Goal: Task Accomplishment & Management: Manage account settings

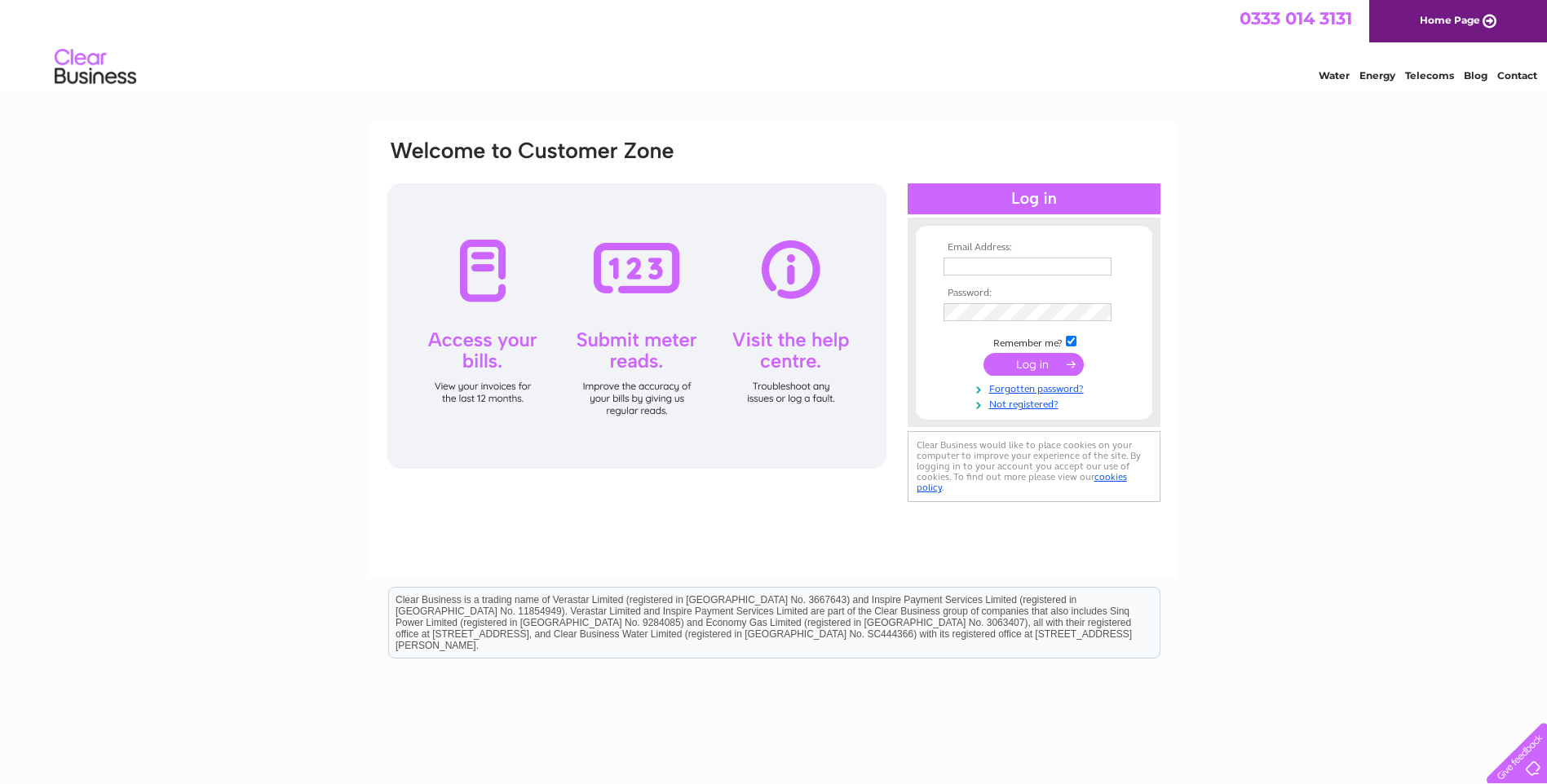
type input "zoe.lyburn@btopenworld.com"
click at [1054, 358] on input "submit" at bounding box center [1033, 364] width 101 height 23
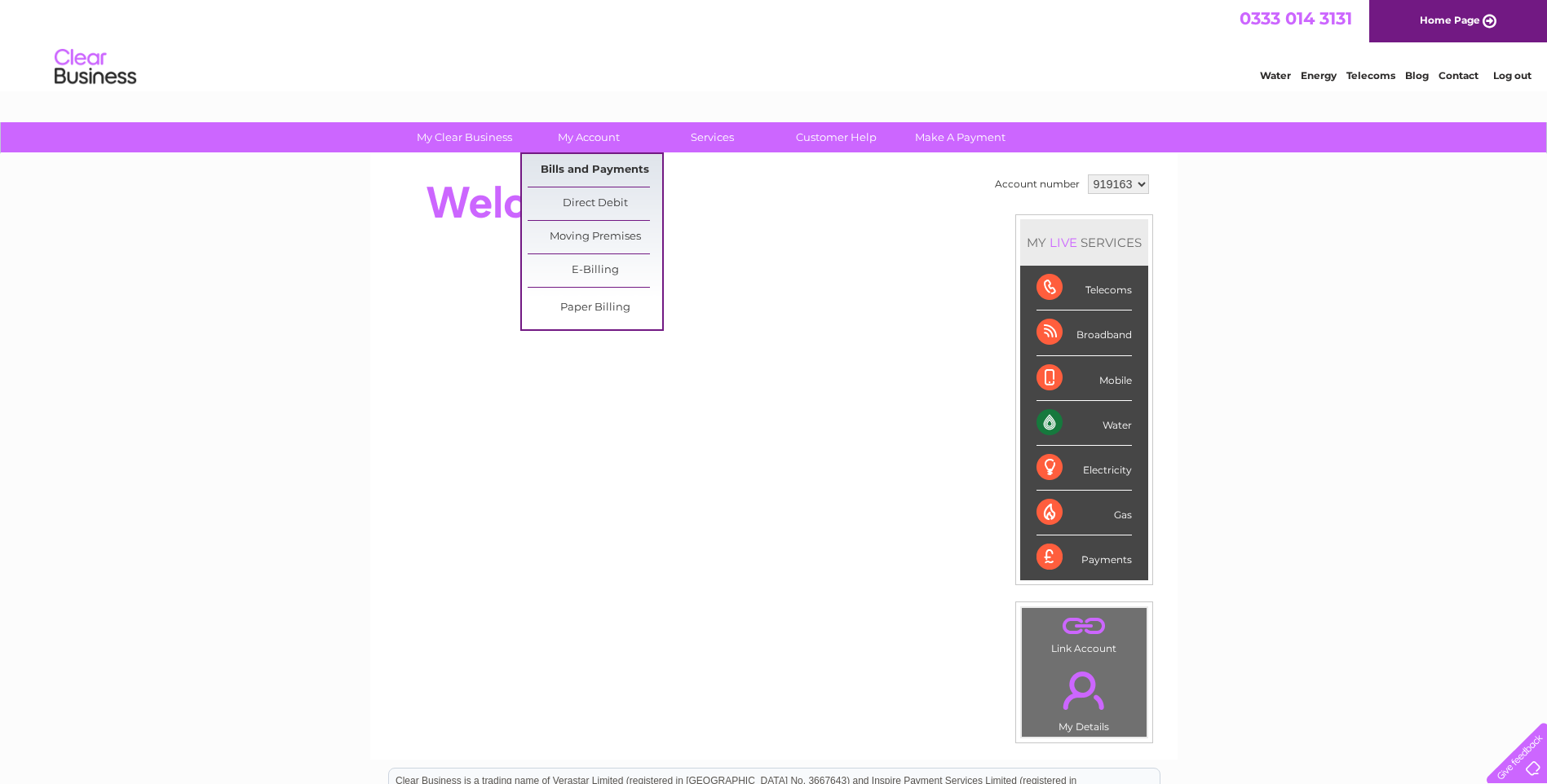
click at [590, 168] on link "Bills and Payments" at bounding box center [594, 170] width 135 height 32
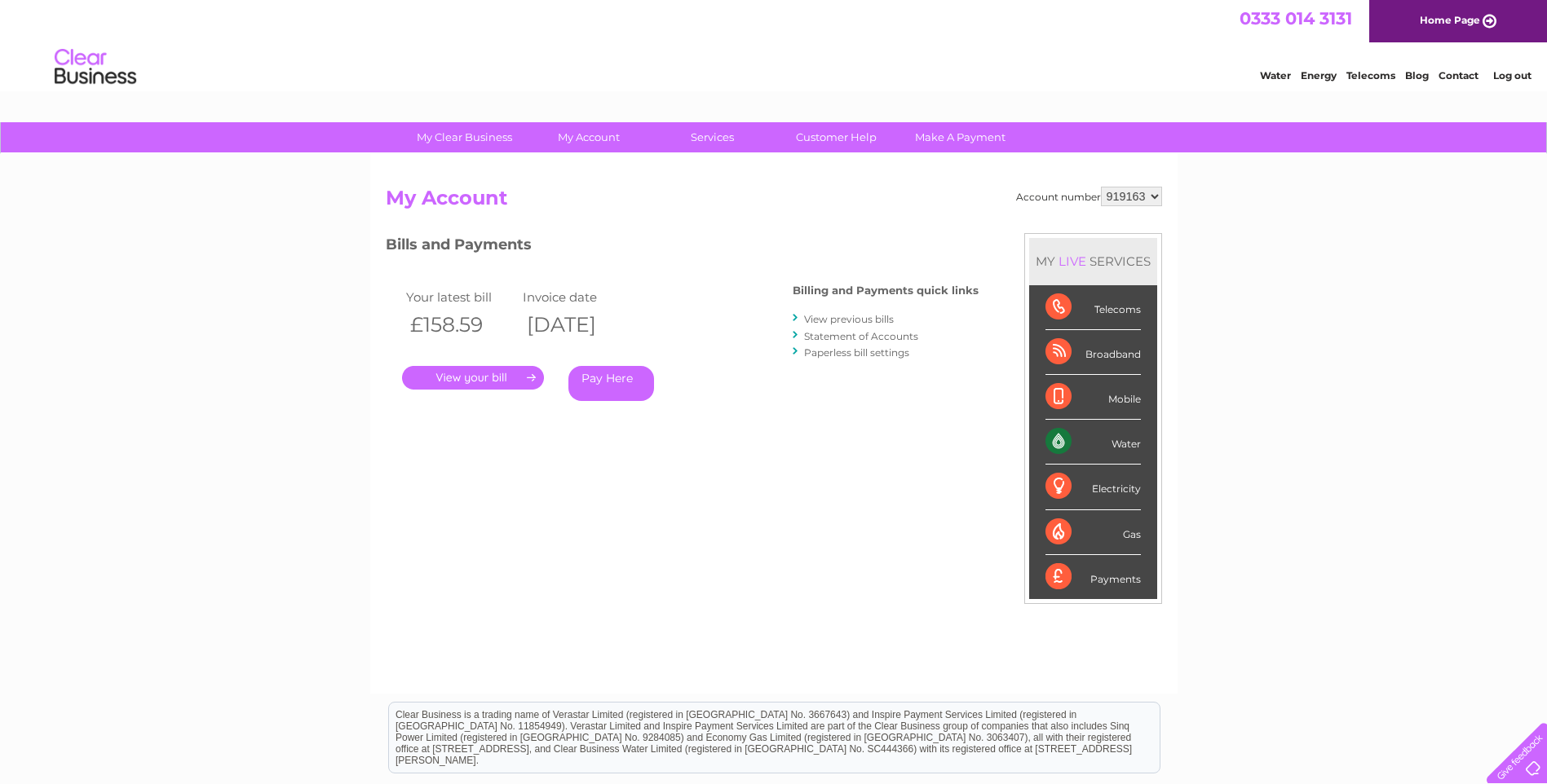
click at [1139, 198] on select "919163 919164 919165 919166" at bounding box center [1131, 196] width 61 height 20
click at [1297, 220] on div "My Clear Business Login Details My Details My Preferences Link Account My Accou…" at bounding box center [773, 547] width 1547 height 849
click at [851, 320] on link "View previous bills" at bounding box center [849, 319] width 89 height 12
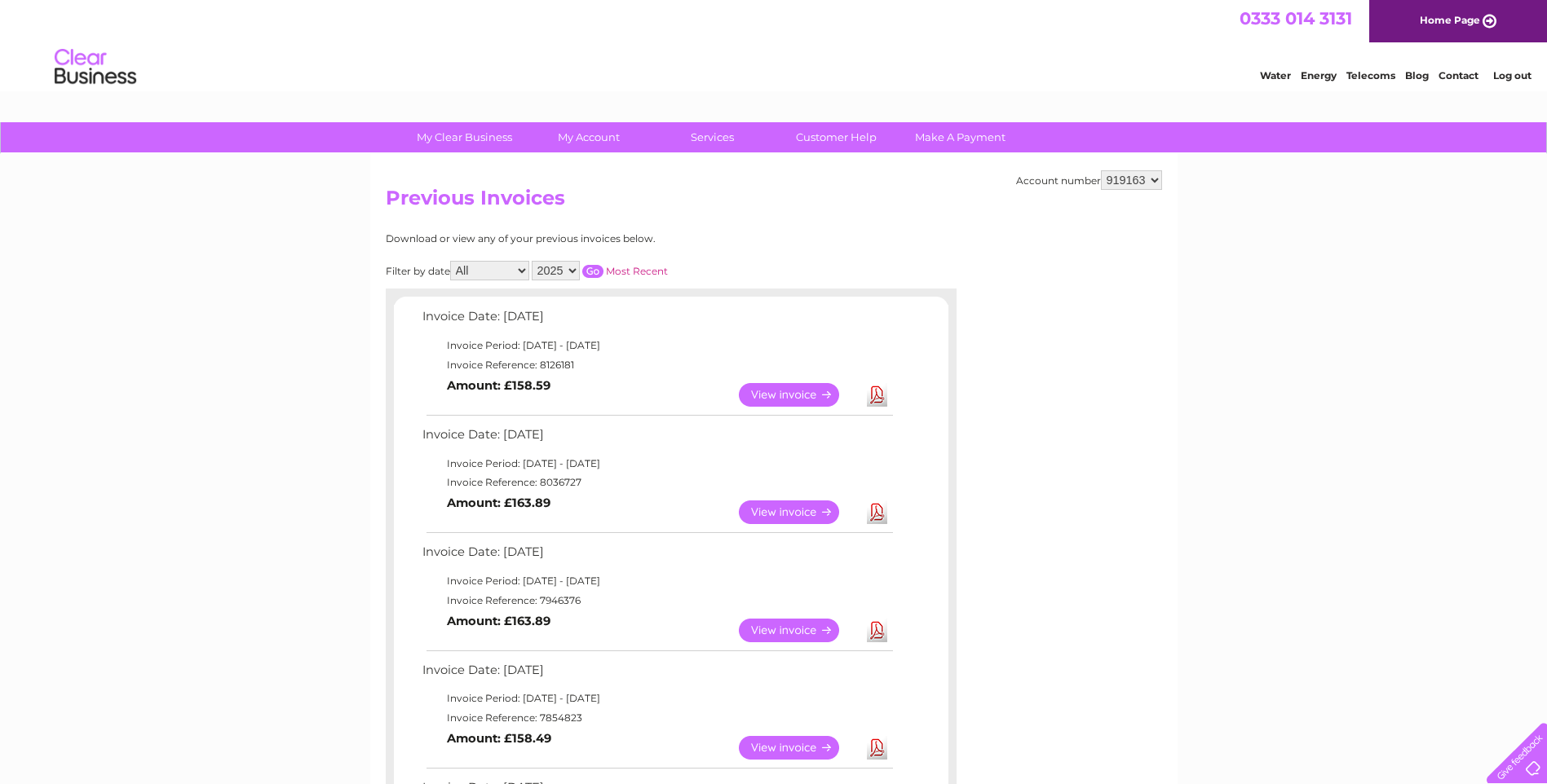
click at [1123, 181] on select "919163 919164 919165 919166" at bounding box center [1131, 179] width 61 height 20
select select "919166"
click at [1101, 170] on select "919163 919164 919165 919166" at bounding box center [1131, 179] width 61 height 20
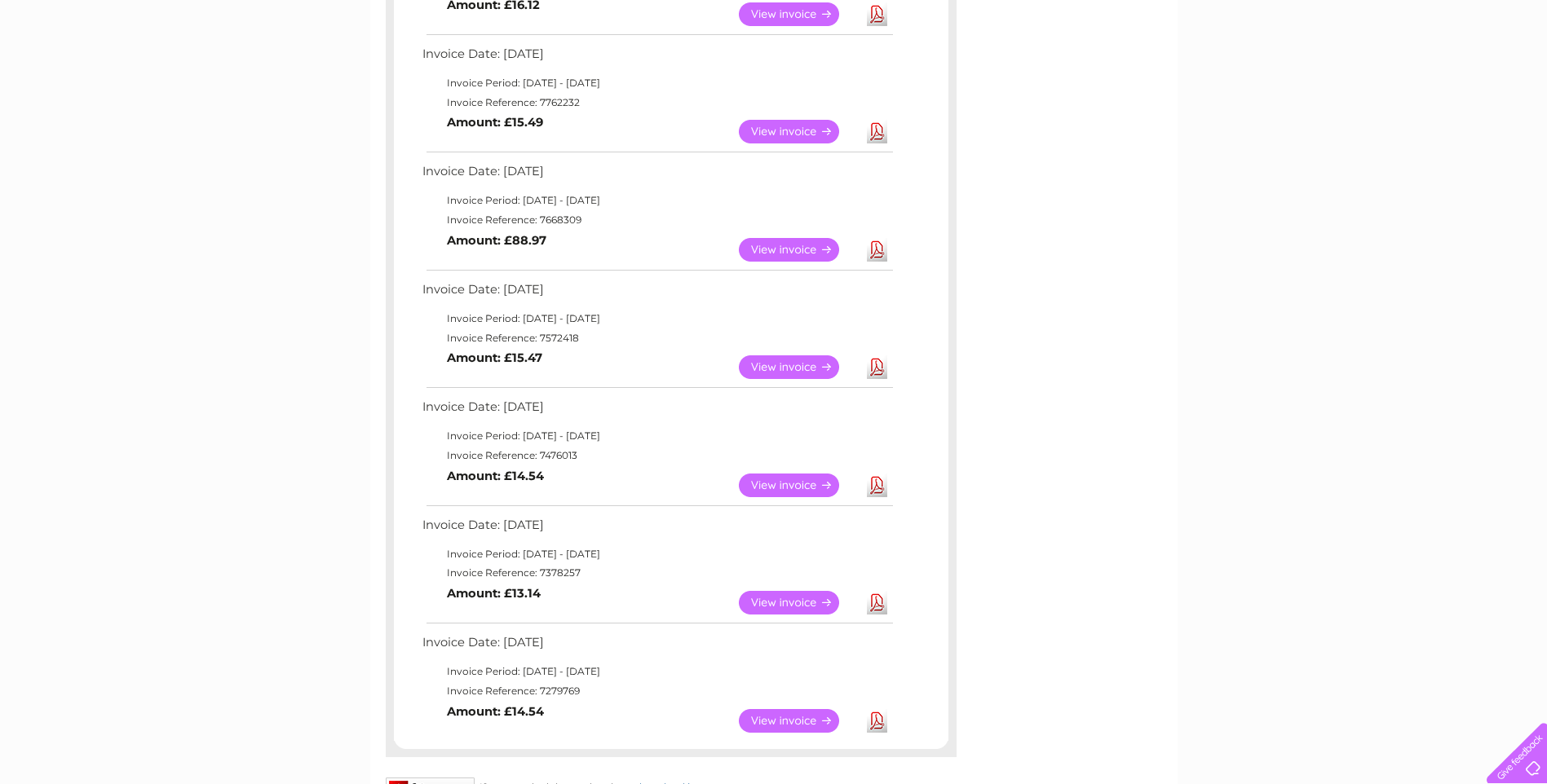
scroll to position [570, 0]
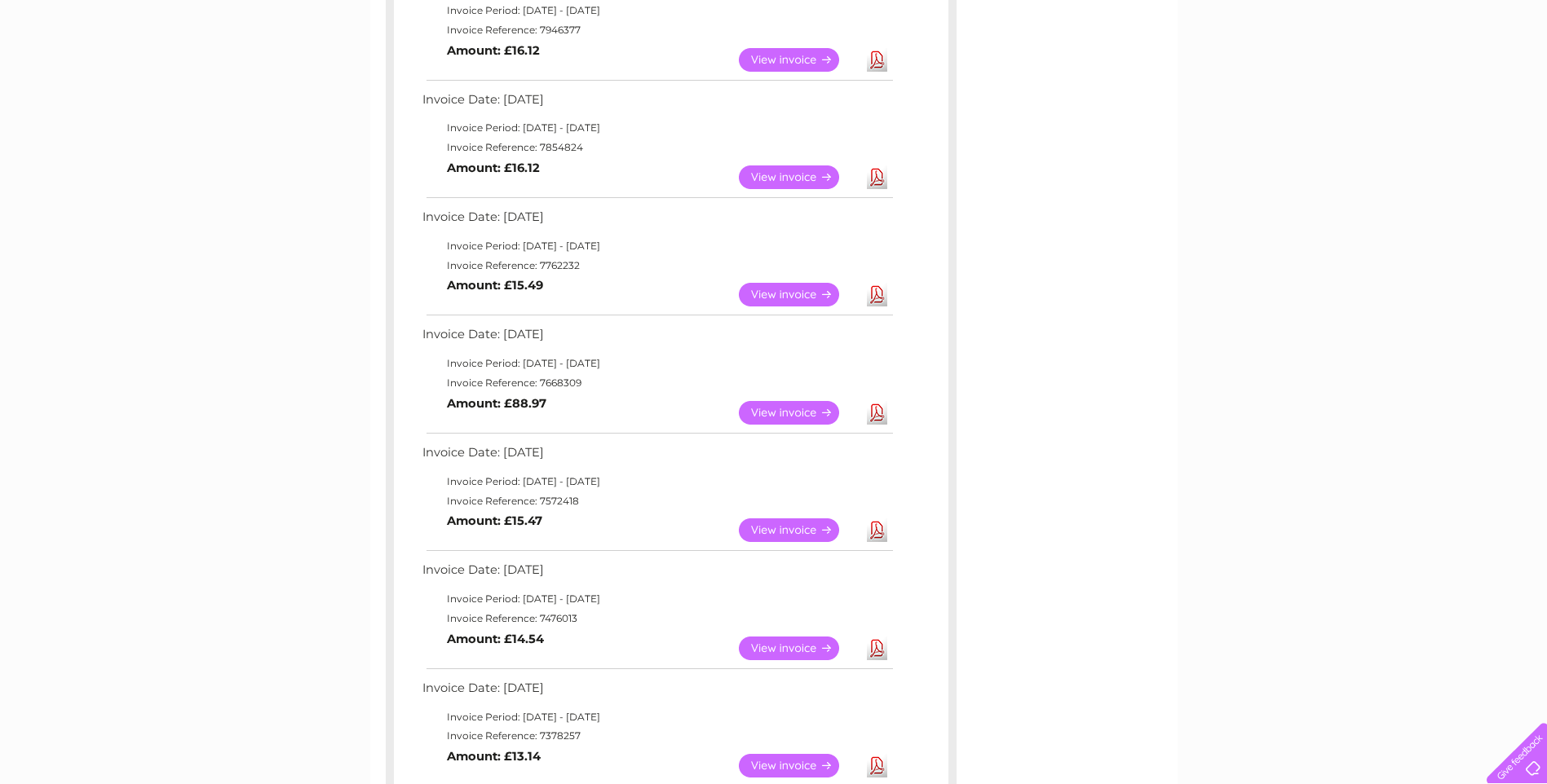
click at [772, 410] on link "View" at bounding box center [799, 412] width 120 height 24
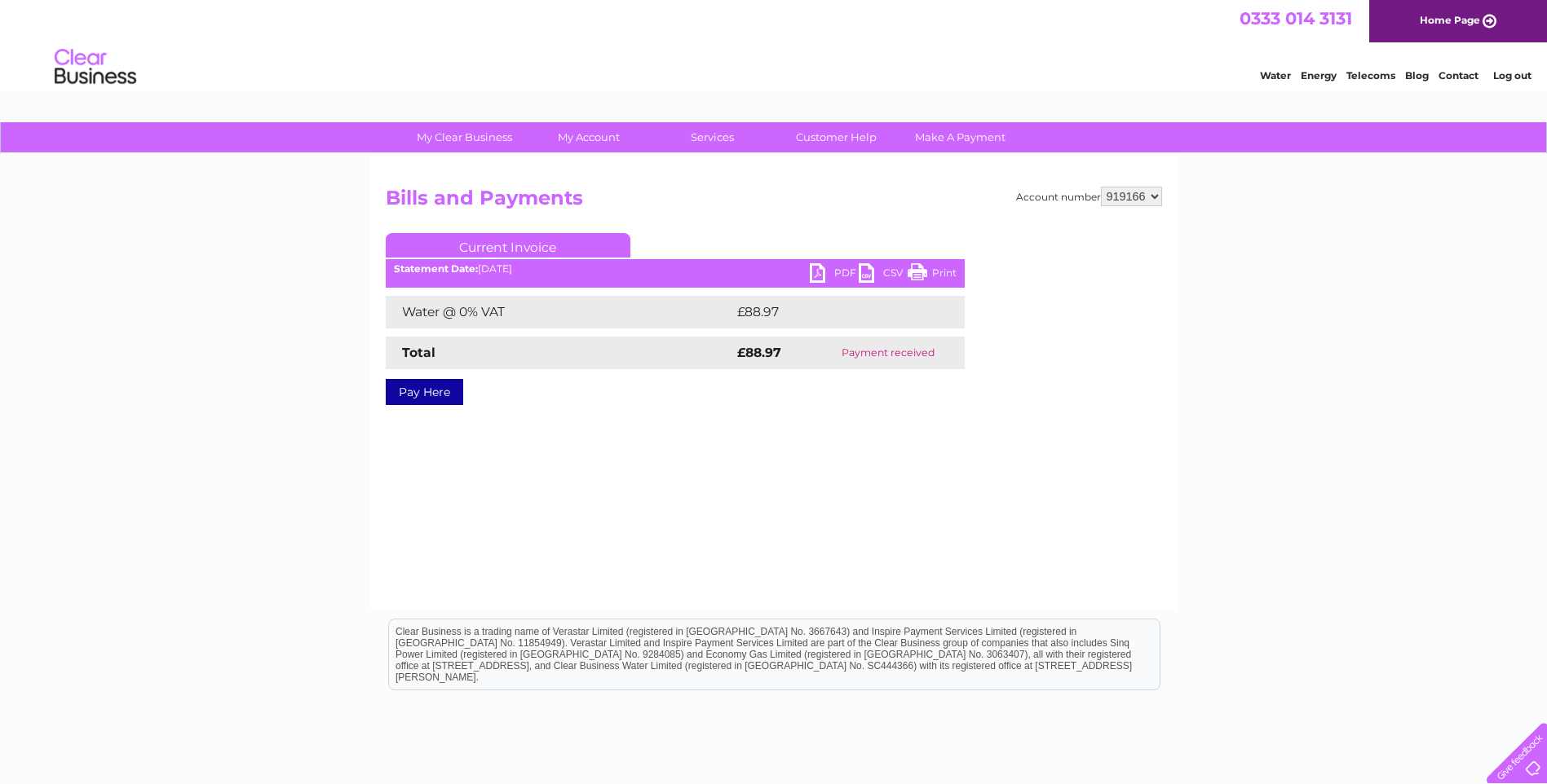
click at [816, 269] on link "PDF" at bounding box center [835, 274] width 49 height 24
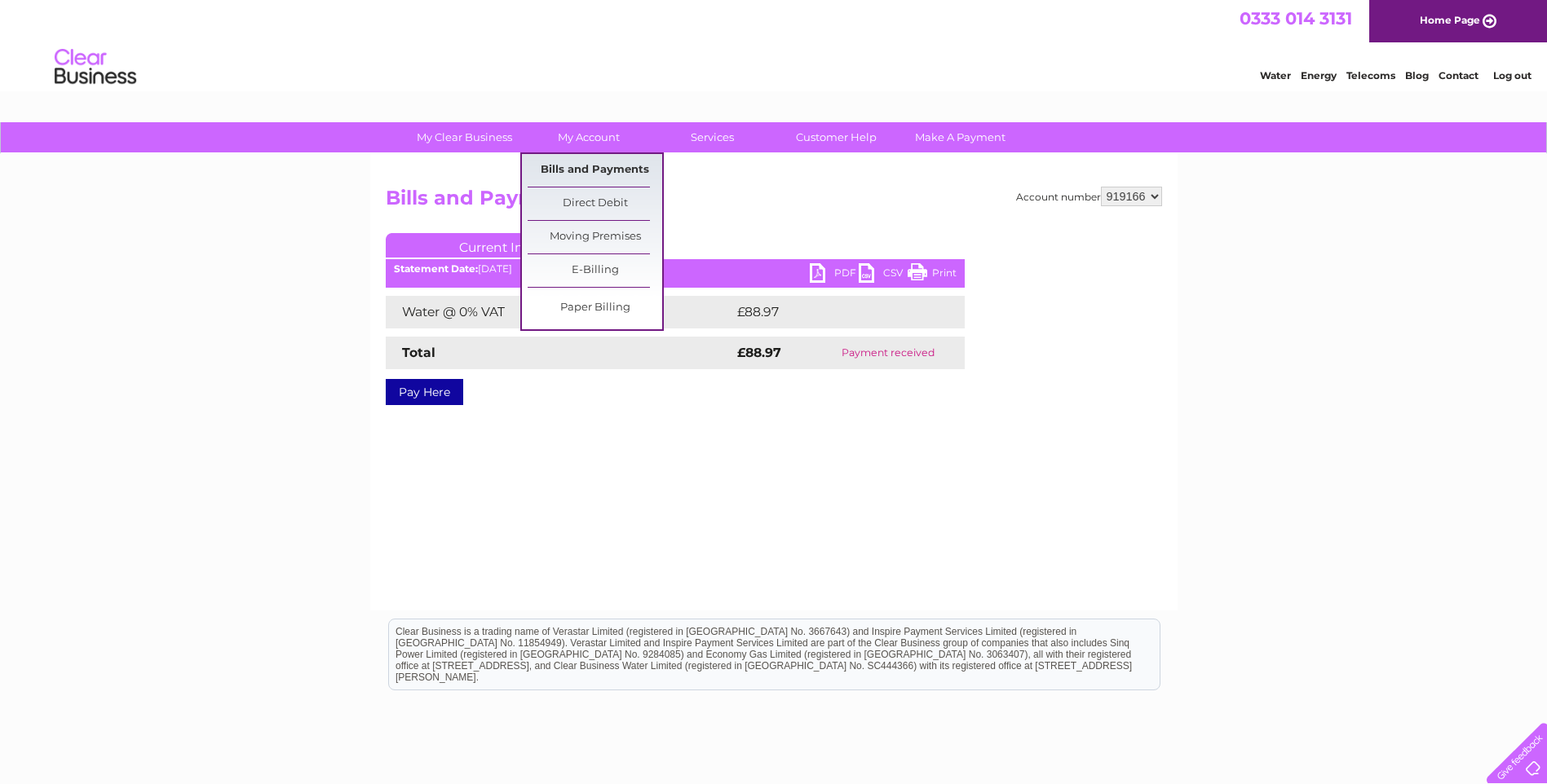
click at [621, 172] on link "Bills and Payments" at bounding box center [594, 170] width 135 height 32
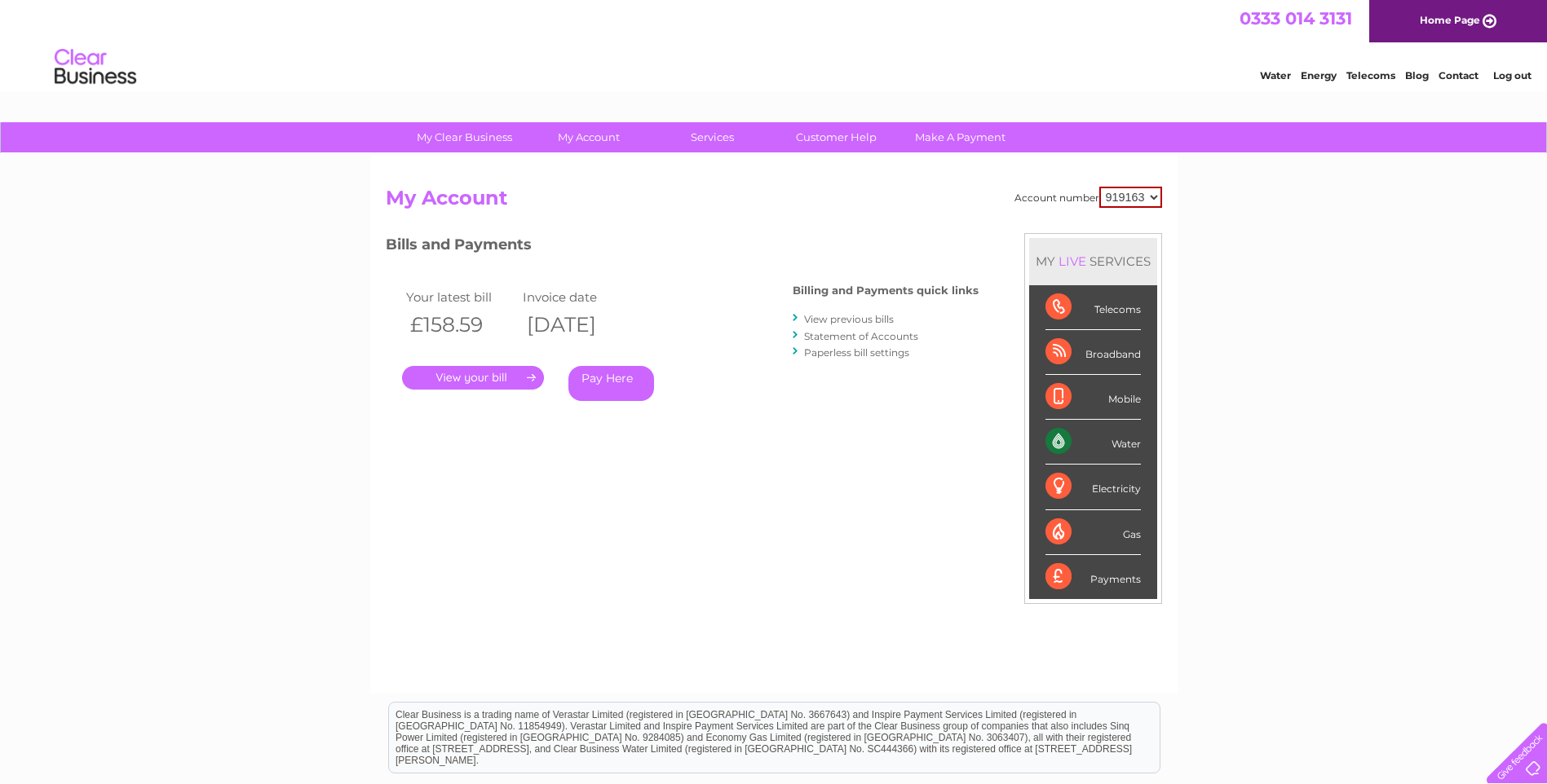
click at [860, 317] on link "View previous bills" at bounding box center [849, 319] width 89 height 12
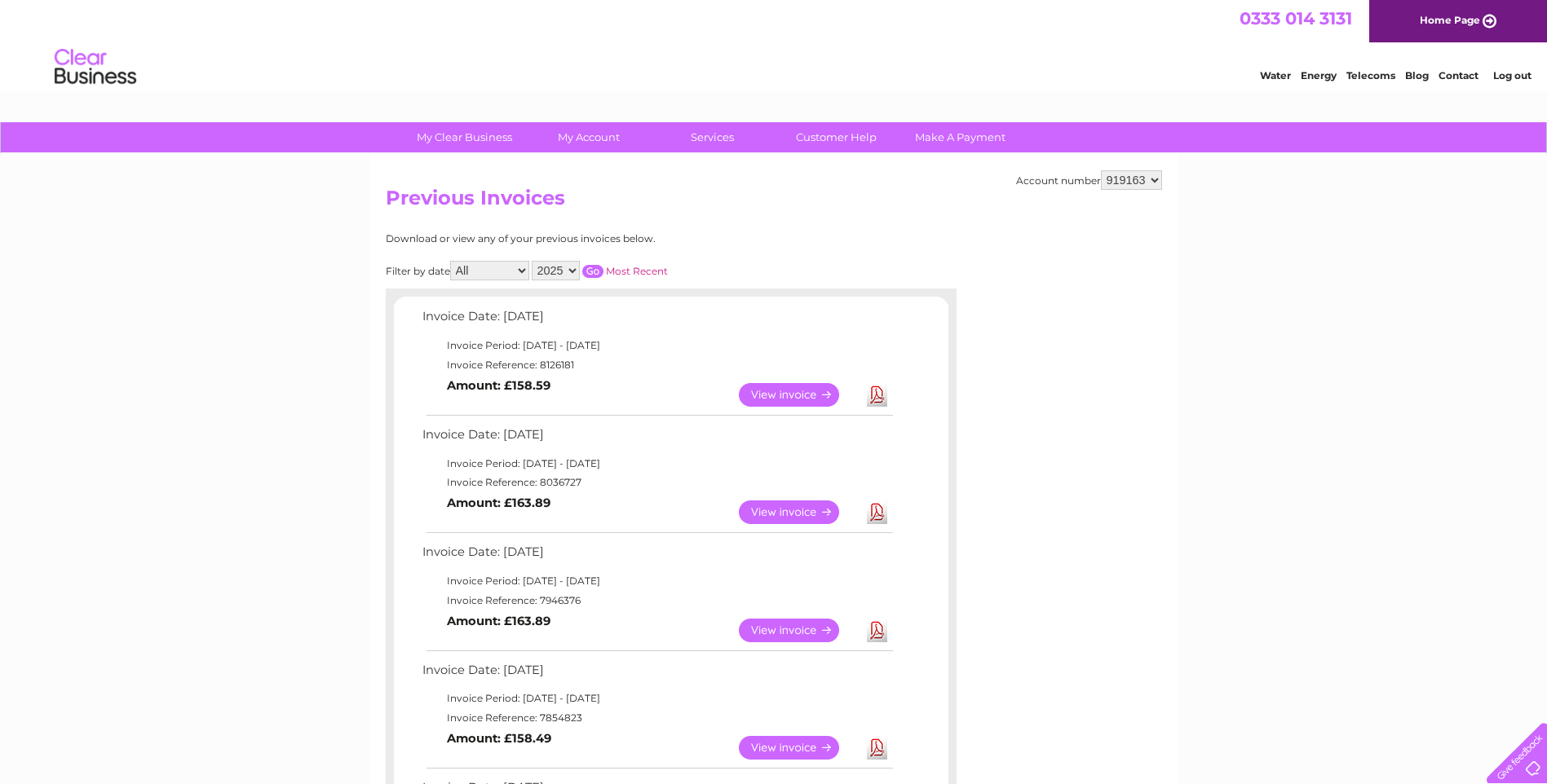
click at [1150, 176] on select "919163 919164 919165 919166" at bounding box center [1131, 179] width 61 height 20
select select "919166"
click at [1101, 170] on select "919163 919164 919165 919166" at bounding box center [1131, 179] width 61 height 20
click at [781, 395] on link "View" at bounding box center [799, 395] width 120 height 24
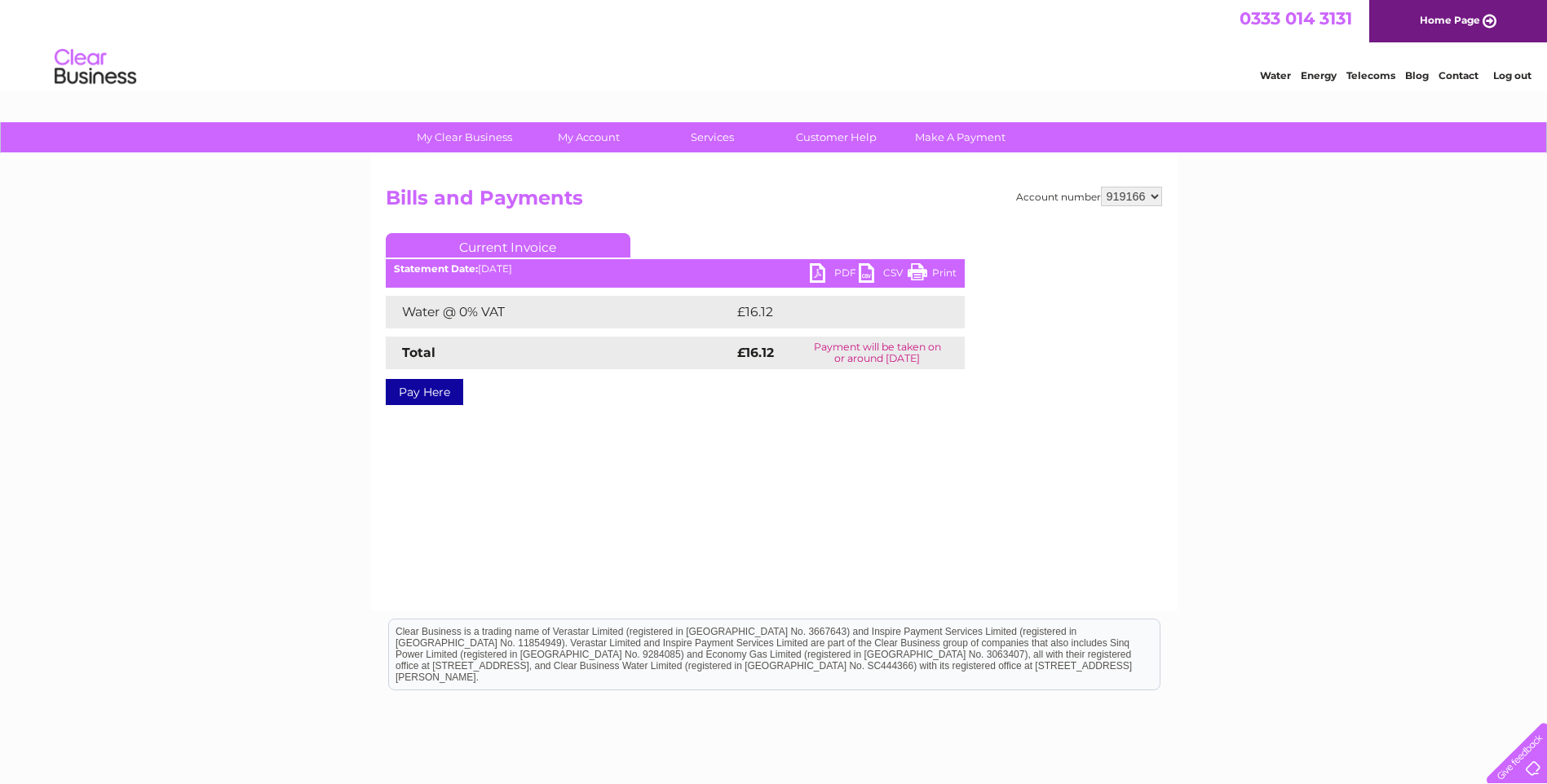
click at [815, 273] on link "PDF" at bounding box center [835, 274] width 49 height 24
